Goal: Task Accomplishment & Management: Use online tool/utility

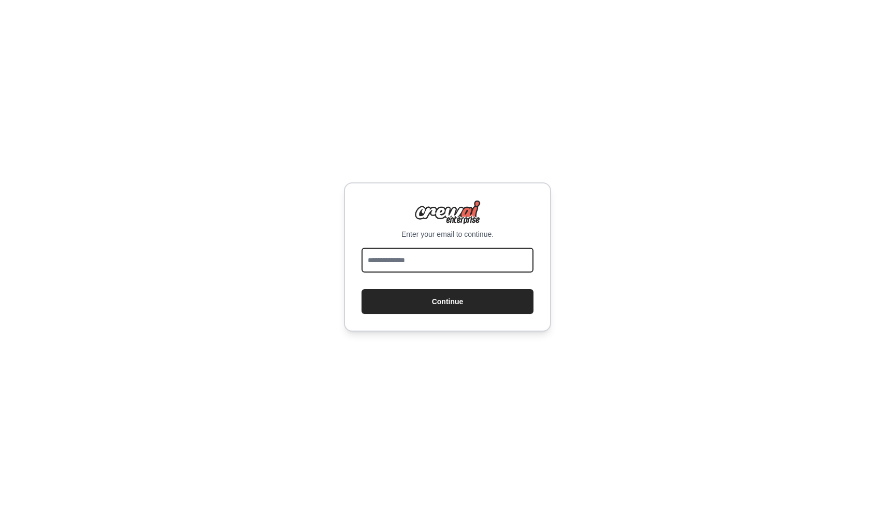
click at [442, 250] on input "email" at bounding box center [447, 260] width 172 height 25
type input "**********"
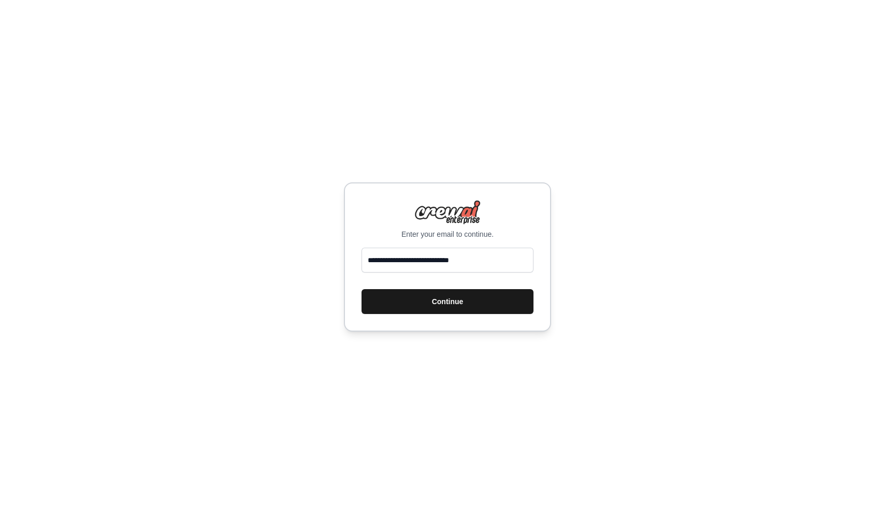
click at [461, 306] on button "Continue" at bounding box center [447, 301] width 172 height 25
click at [452, 303] on button "Continue" at bounding box center [447, 301] width 172 height 25
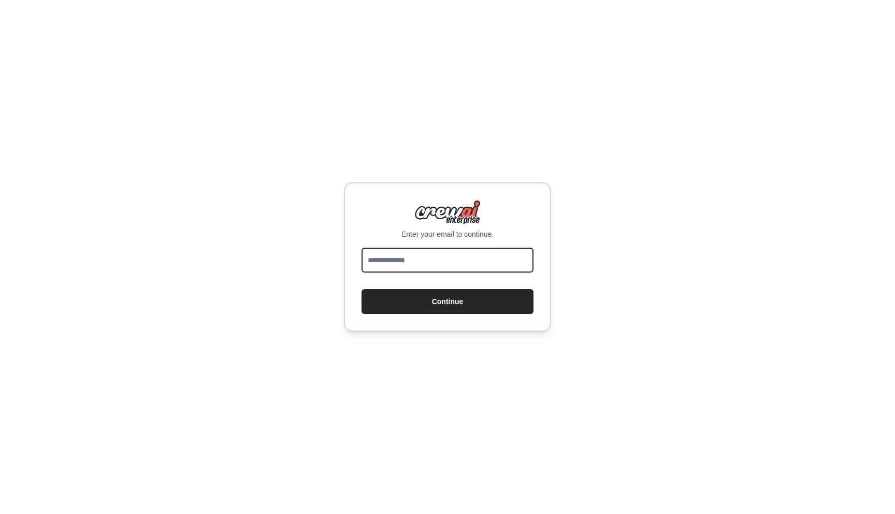
click at [440, 260] on input "email" at bounding box center [447, 260] width 172 height 25
type input "**********"
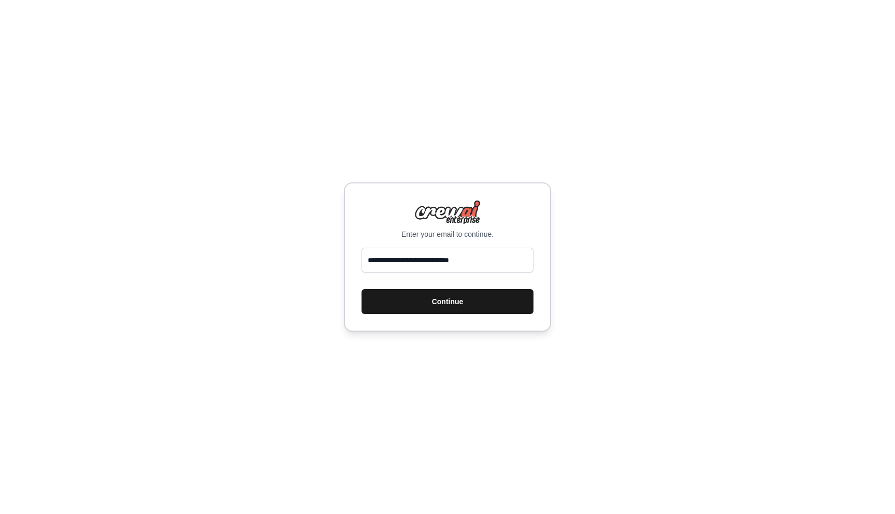
click at [445, 303] on button "Continue" at bounding box center [447, 301] width 172 height 25
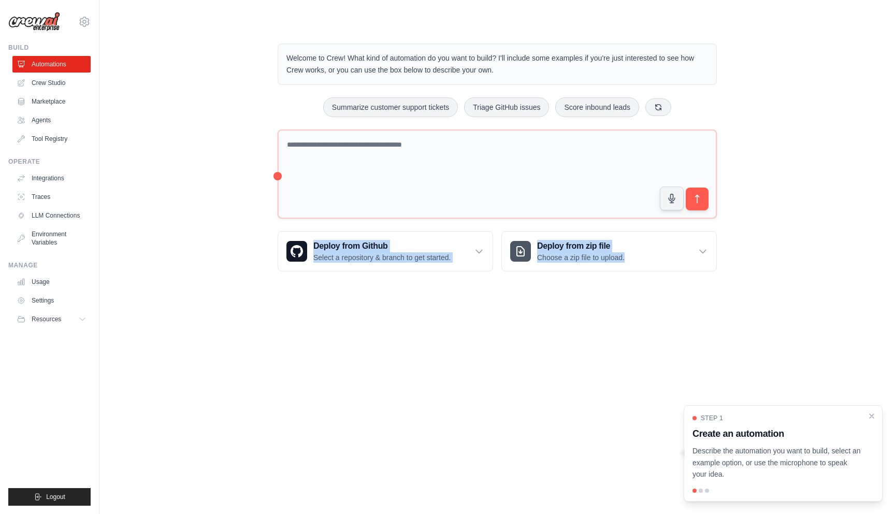
drag, startPoint x: 894, startPoint y: 232, endPoint x: 862, endPoint y: 177, distance: 63.6
click at [862, 182] on div "Welcome to Crew! What kind of automation do you want to build? I'll include som…" at bounding box center [496, 157] width 795 height 261
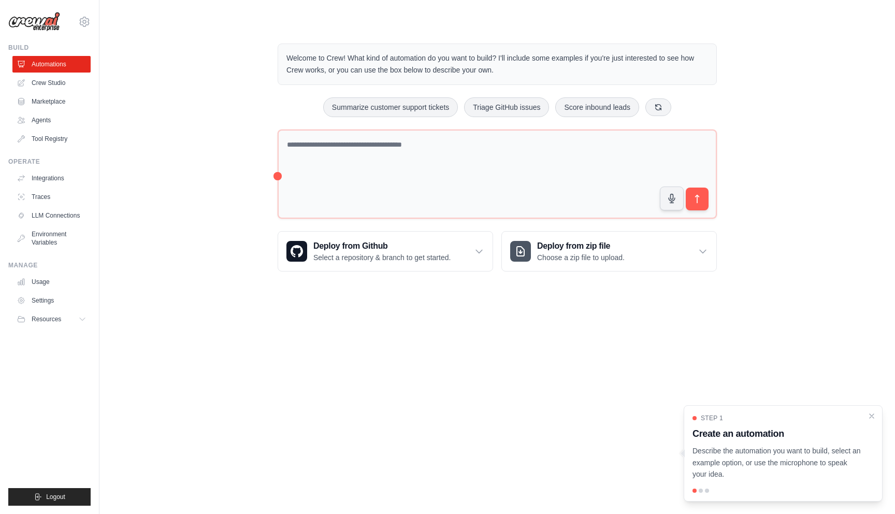
click at [675, 339] on body "[EMAIL_ADDRESS][DOMAIN_NAME] Settings Build Automations Crew Studio Resources" at bounding box center [447, 257] width 895 height 514
click at [60, 79] on link "Crew Studio" at bounding box center [52, 83] width 78 height 17
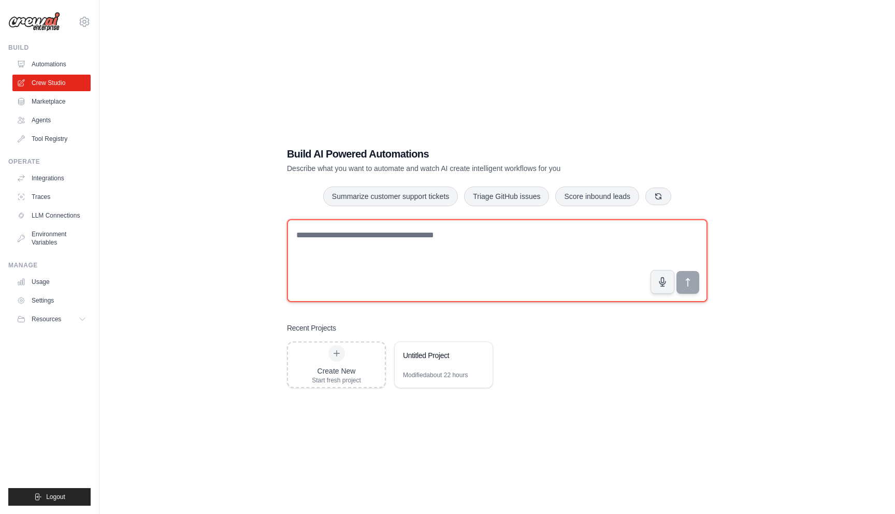
click at [414, 255] on textarea at bounding box center [497, 260] width 420 height 83
